Goal: Check status: Check status

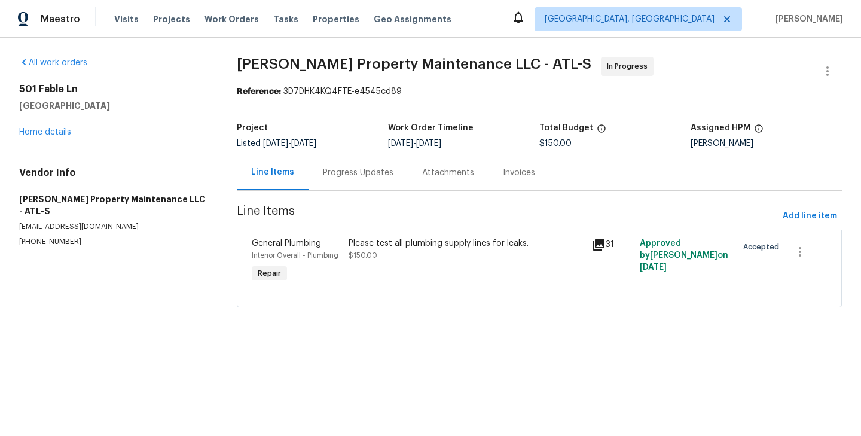
click at [355, 182] on div "Progress Updates" at bounding box center [358, 172] width 99 height 35
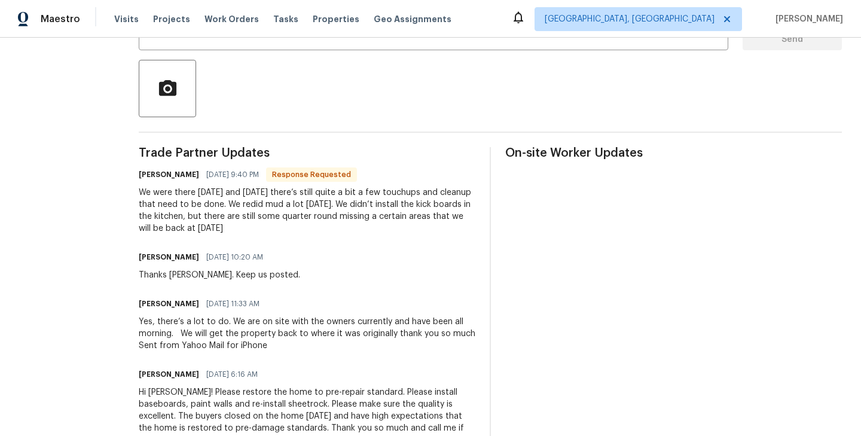
scroll to position [258, 0]
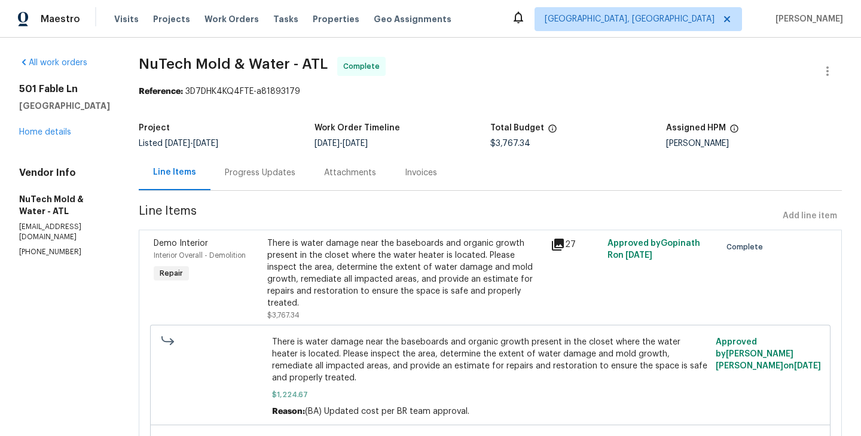
click at [269, 168] on div "Progress Updates" at bounding box center [260, 173] width 71 height 12
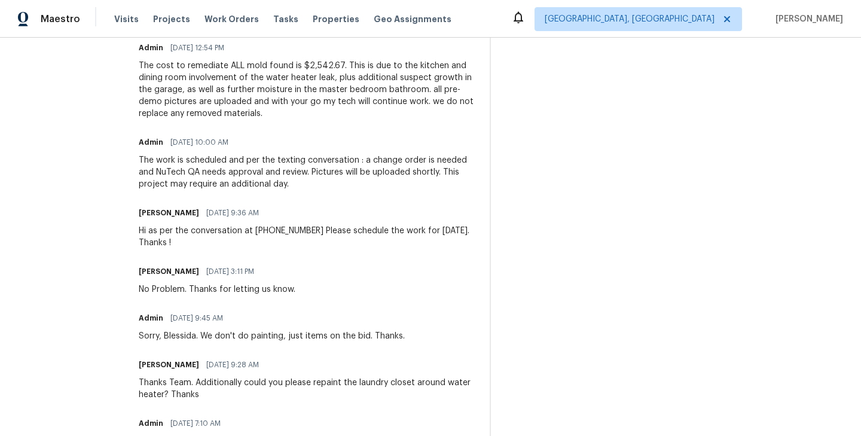
scroll to position [672, 0]
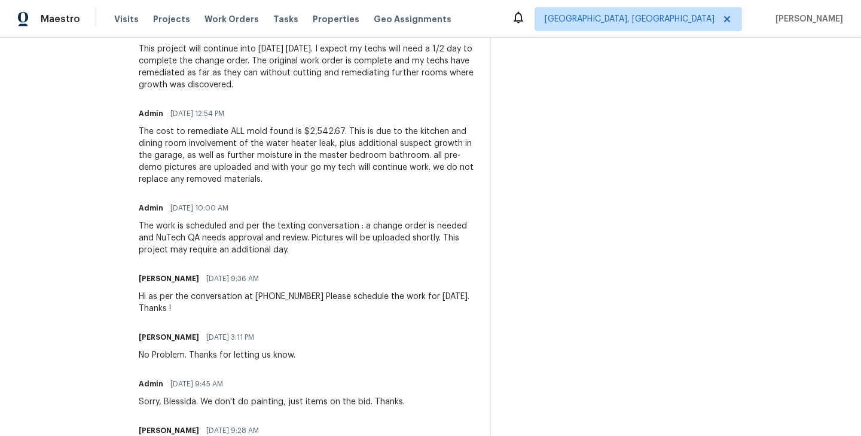
click at [110, 75] on div "All work orders [STREET_ADDRESS] Home details Vendor Info NuTech Mold & Water -…" at bounding box center [430, 273] width 861 height 1814
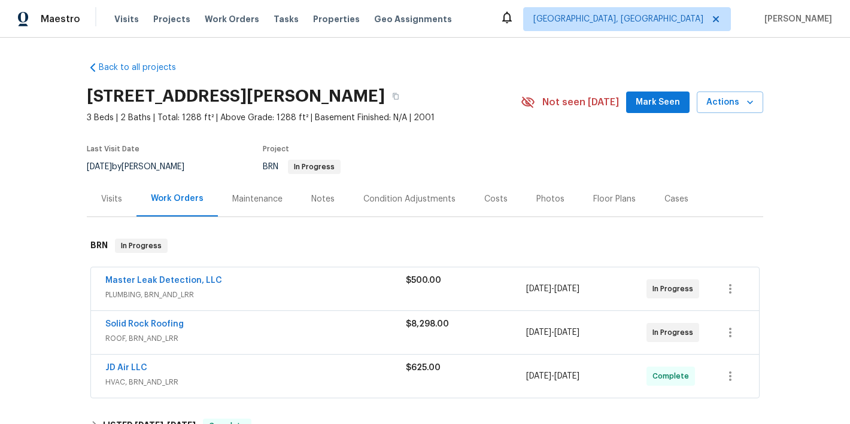
scroll to position [1, 0]
click at [154, 320] on link "Solid Rock Roofing" at bounding box center [144, 323] width 78 height 8
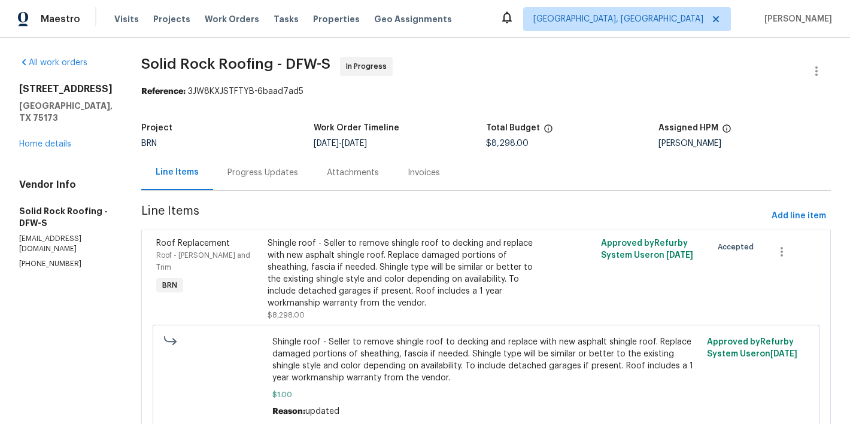
click at [242, 185] on div "Progress Updates" at bounding box center [262, 172] width 99 height 35
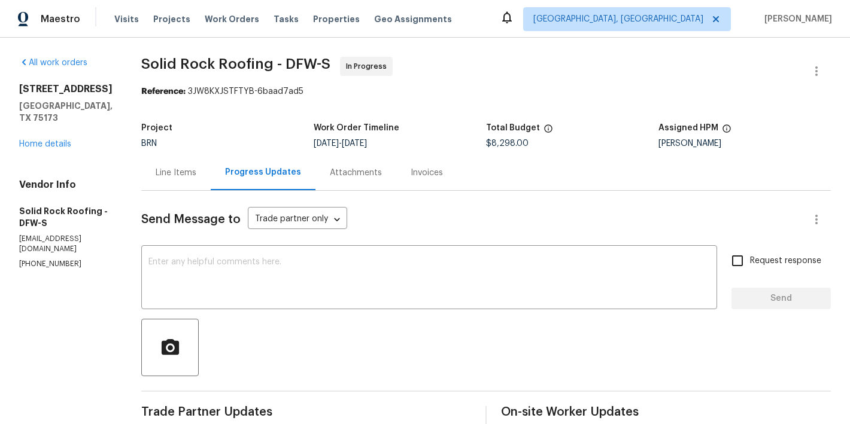
click at [50, 126] on div "114 Cotton Cir Josephine, TX 75173 Home details" at bounding box center [65, 116] width 93 height 67
click at [60, 141] on div "All work orders 114 Cotton Cir Josephine, TX 75173 Home details Vendor Info Sol…" at bounding box center [65, 163] width 93 height 212
click at [55, 140] on link "Home details" at bounding box center [45, 144] width 52 height 8
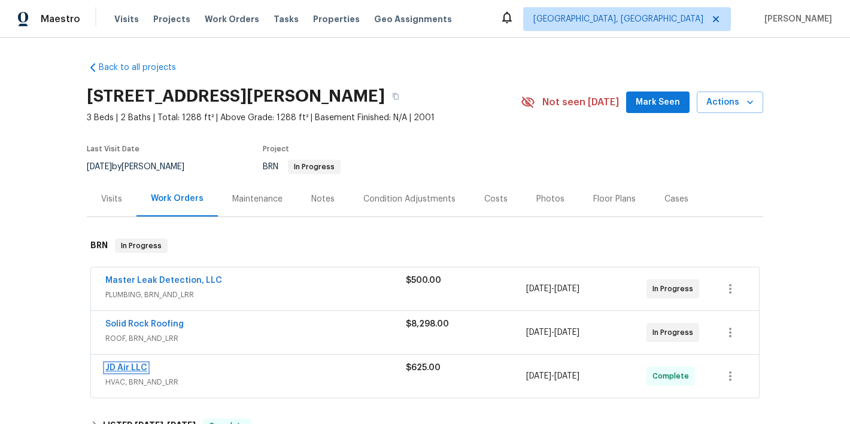
click at [139, 366] on link "JD Air LLC" at bounding box center [126, 368] width 42 height 8
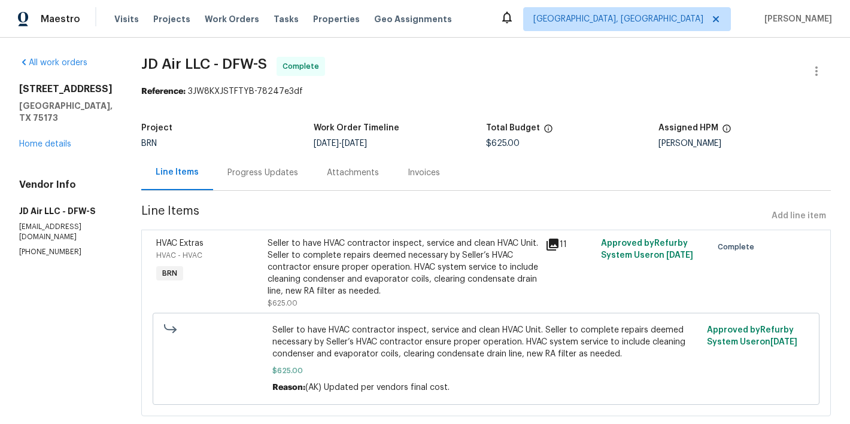
click at [272, 170] on div "Progress Updates" at bounding box center [262, 173] width 71 height 12
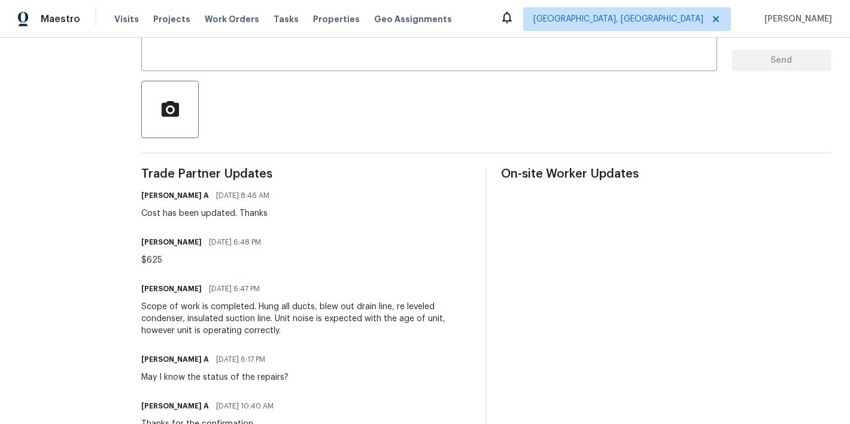
scroll to position [121, 0]
